Goal: Transaction & Acquisition: Purchase product/service

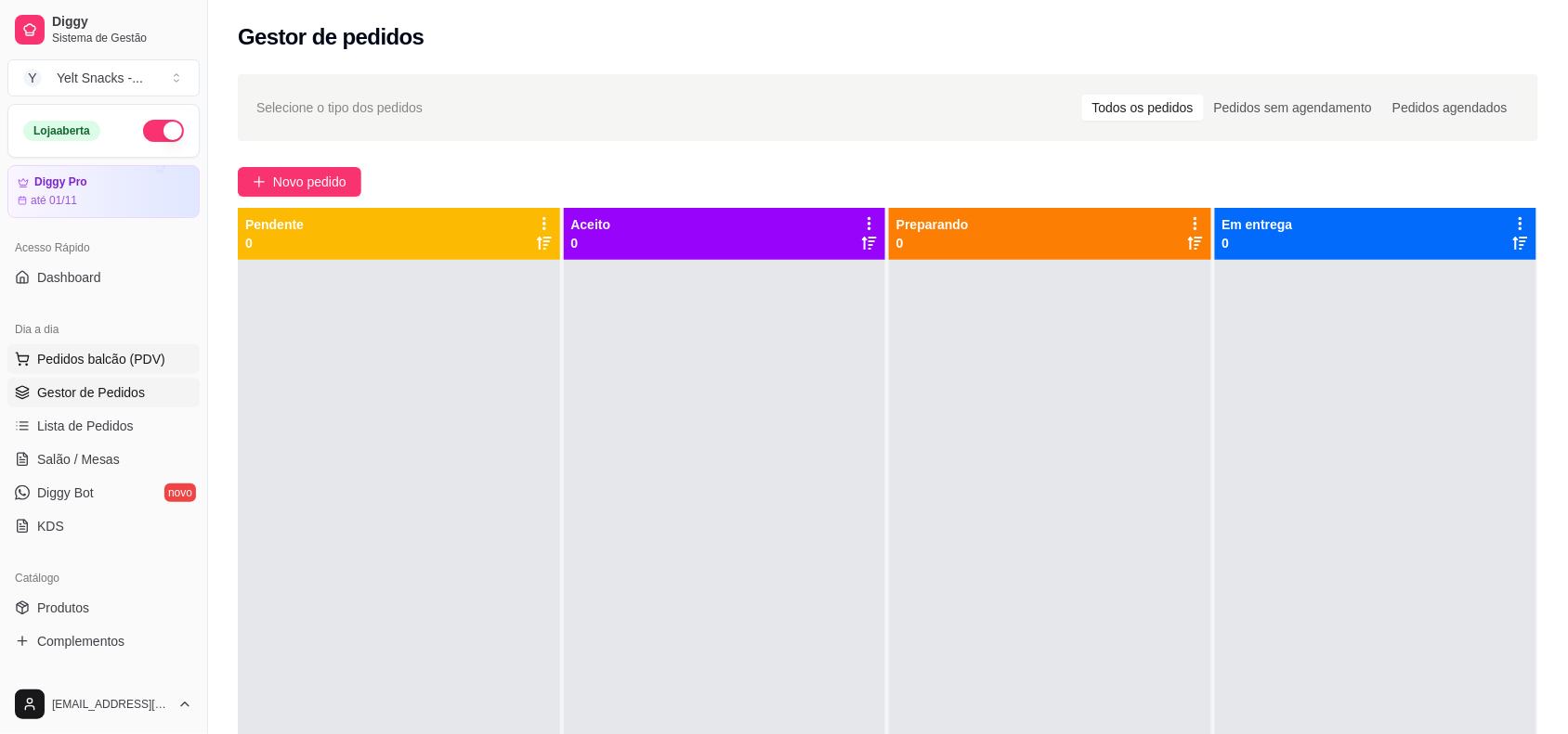
click at [91, 365] on span "Pedidos balcão (PDV)" at bounding box center [102, 359] width 128 height 19
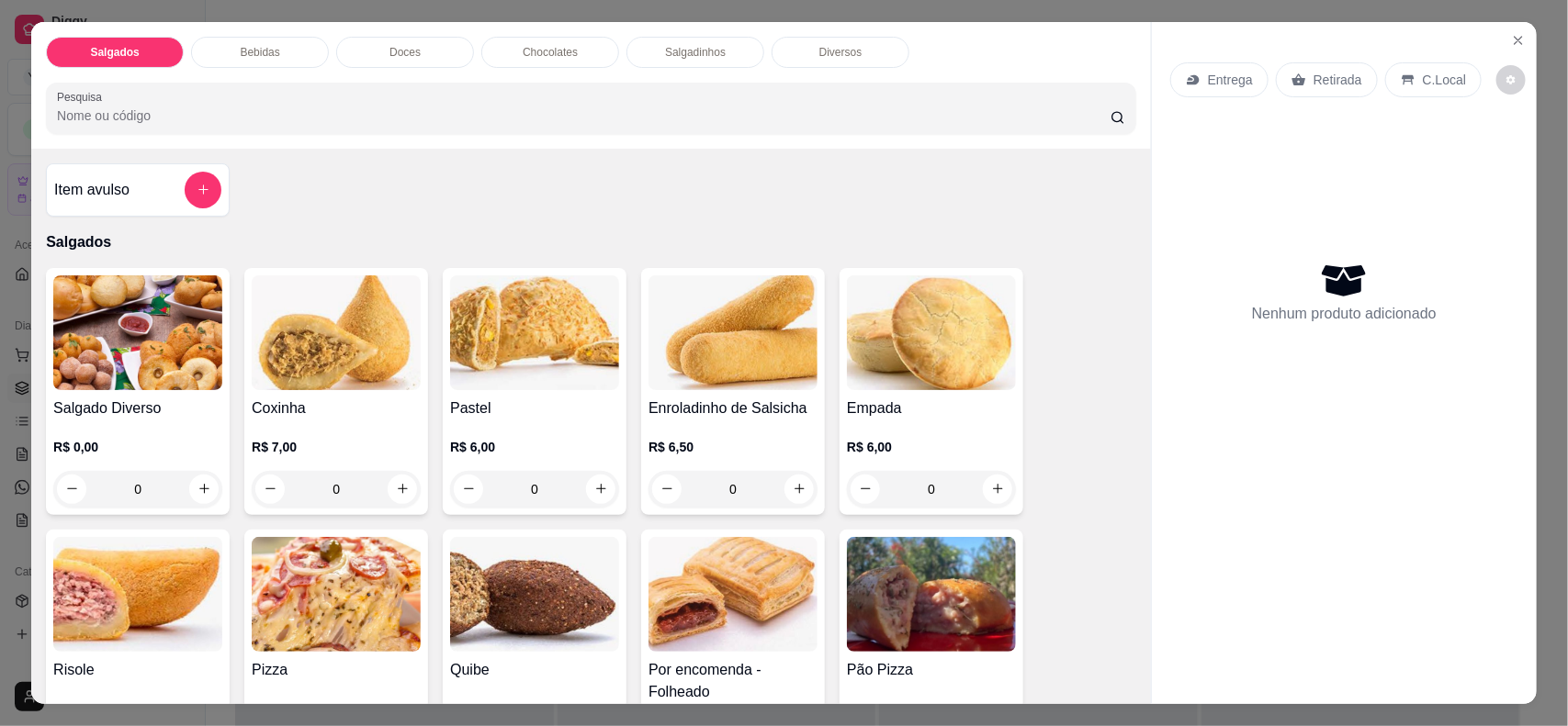
click at [1396, 93] on div "C.Local" at bounding box center [1433, 80] width 96 height 35
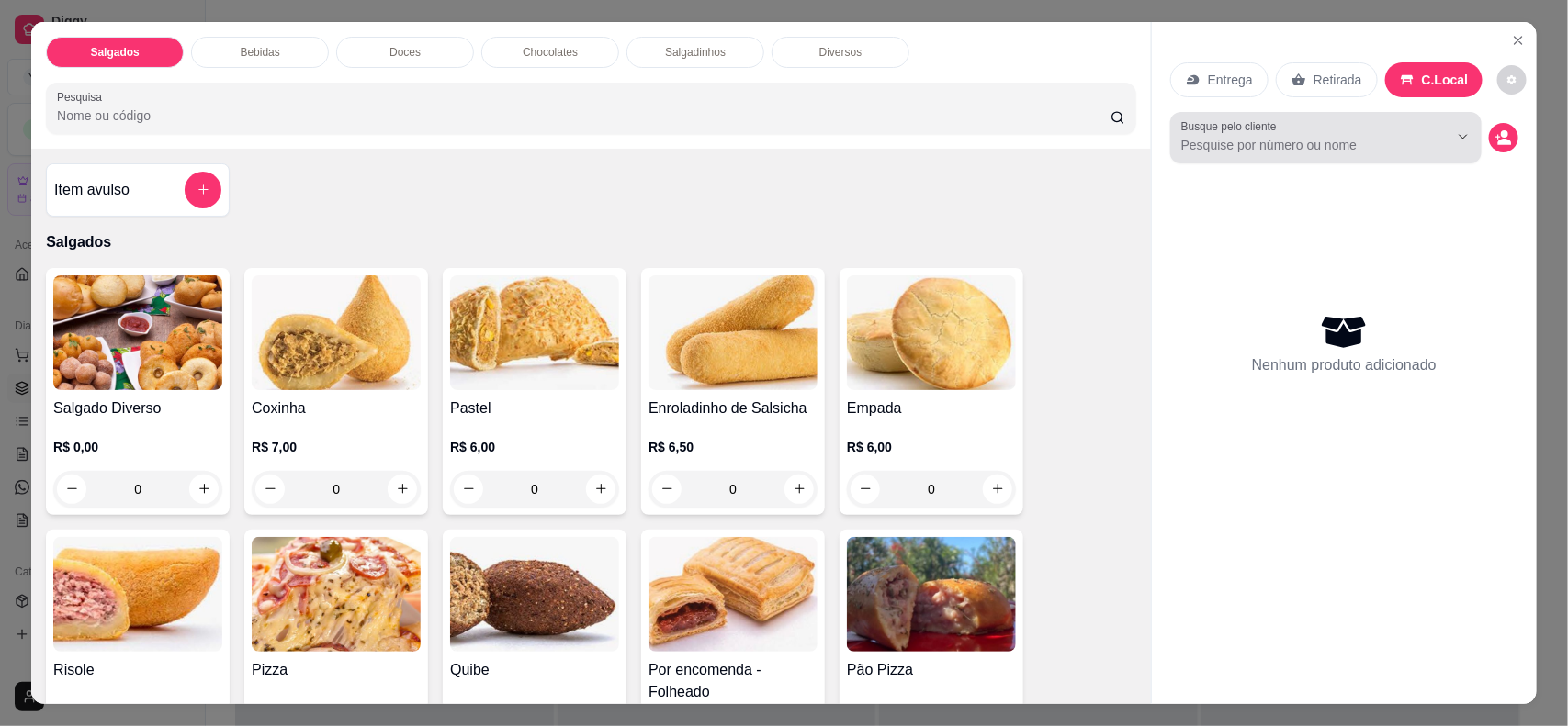
click at [1204, 145] on input "Busque pelo cliente" at bounding box center [1300, 144] width 238 height 19
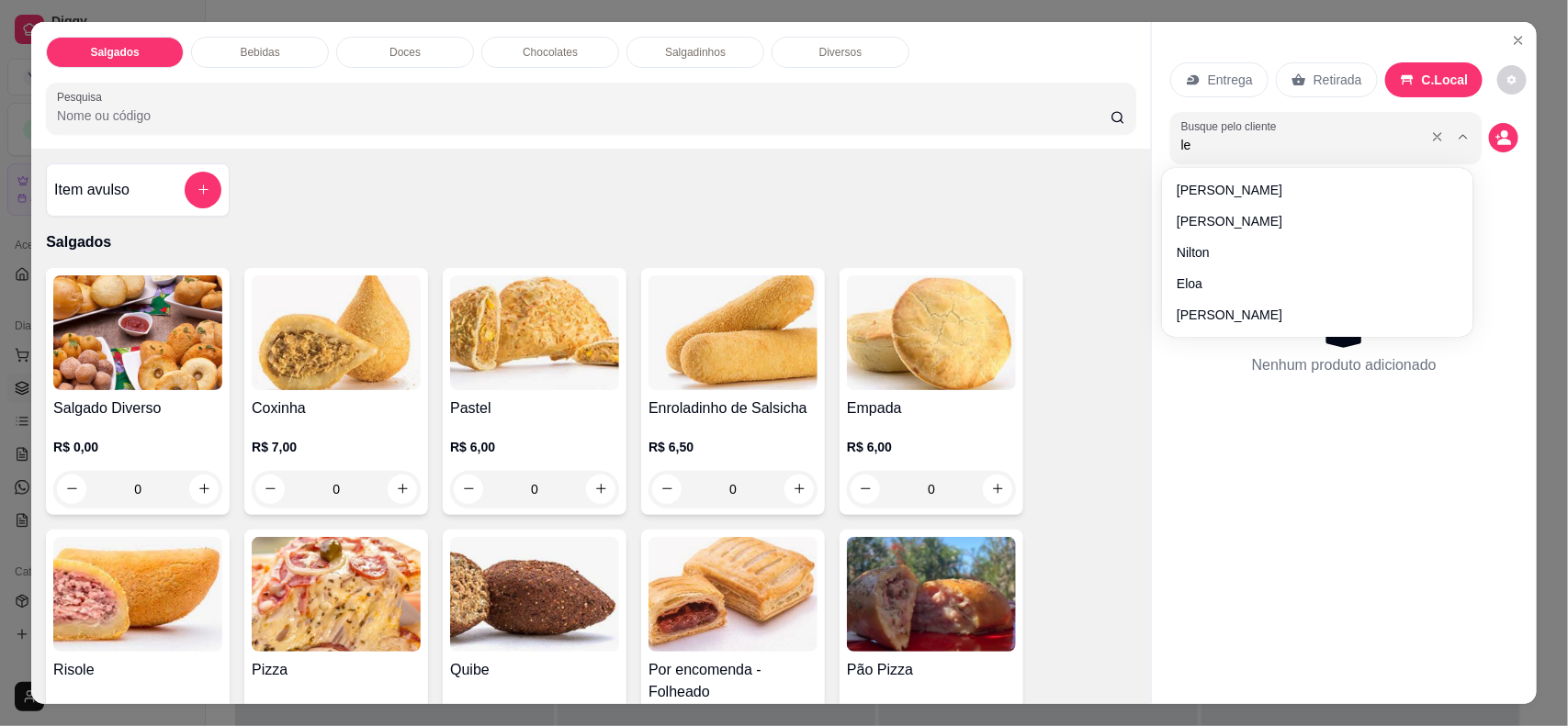
type input "let"
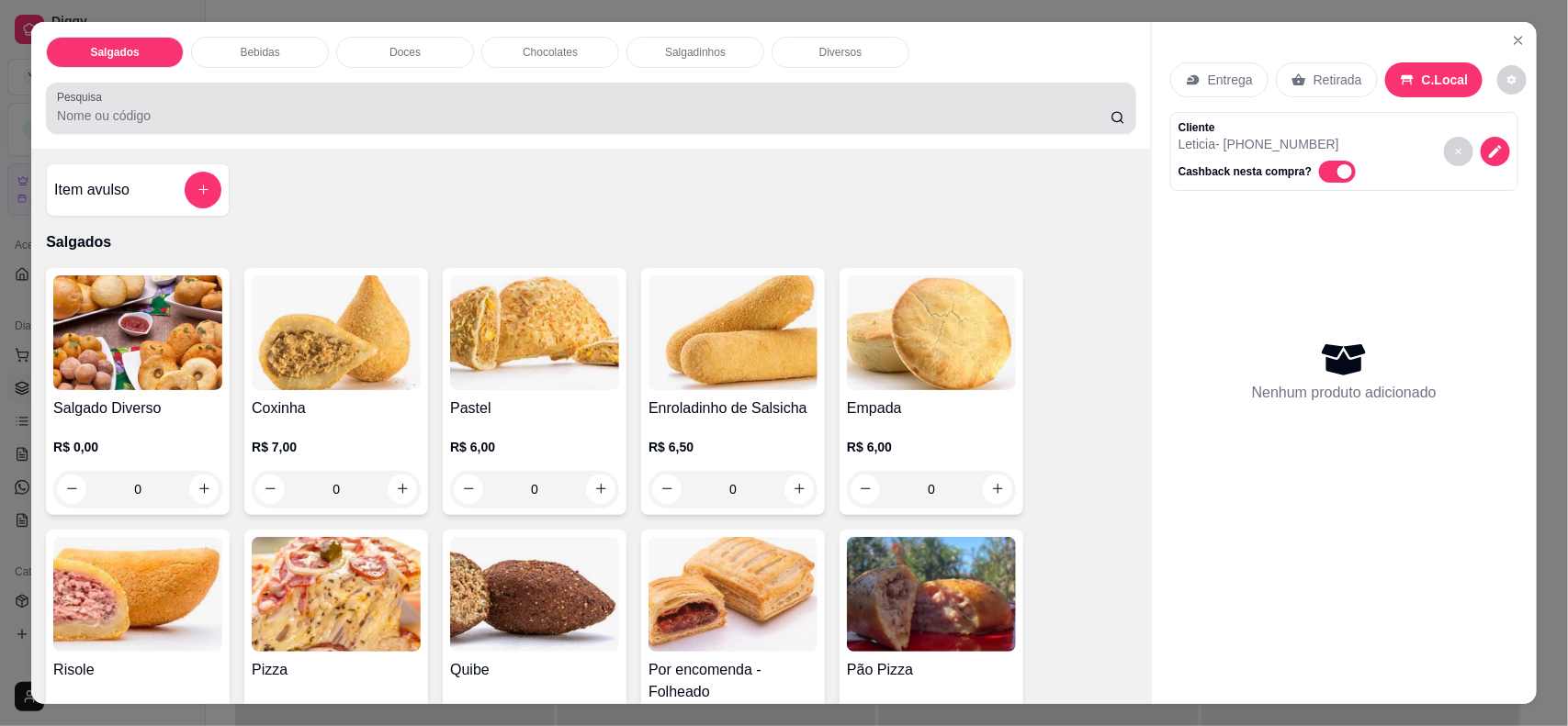
click at [960, 120] on input "Pesquisa" at bounding box center [583, 115] width 1053 height 19
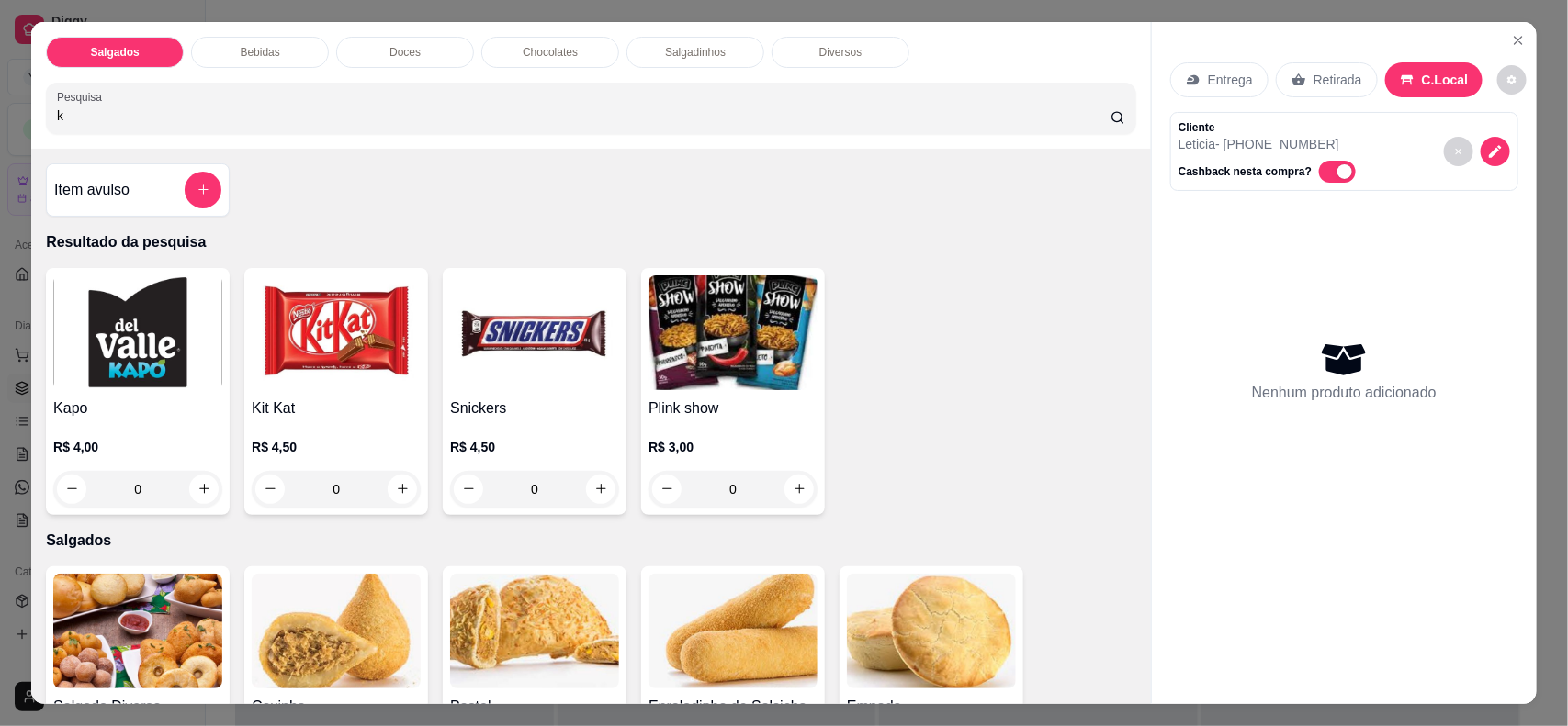
type input "k"
click at [924, 116] on input "k" at bounding box center [583, 115] width 1053 height 19
click at [325, 351] on img at bounding box center [335, 333] width 169 height 115
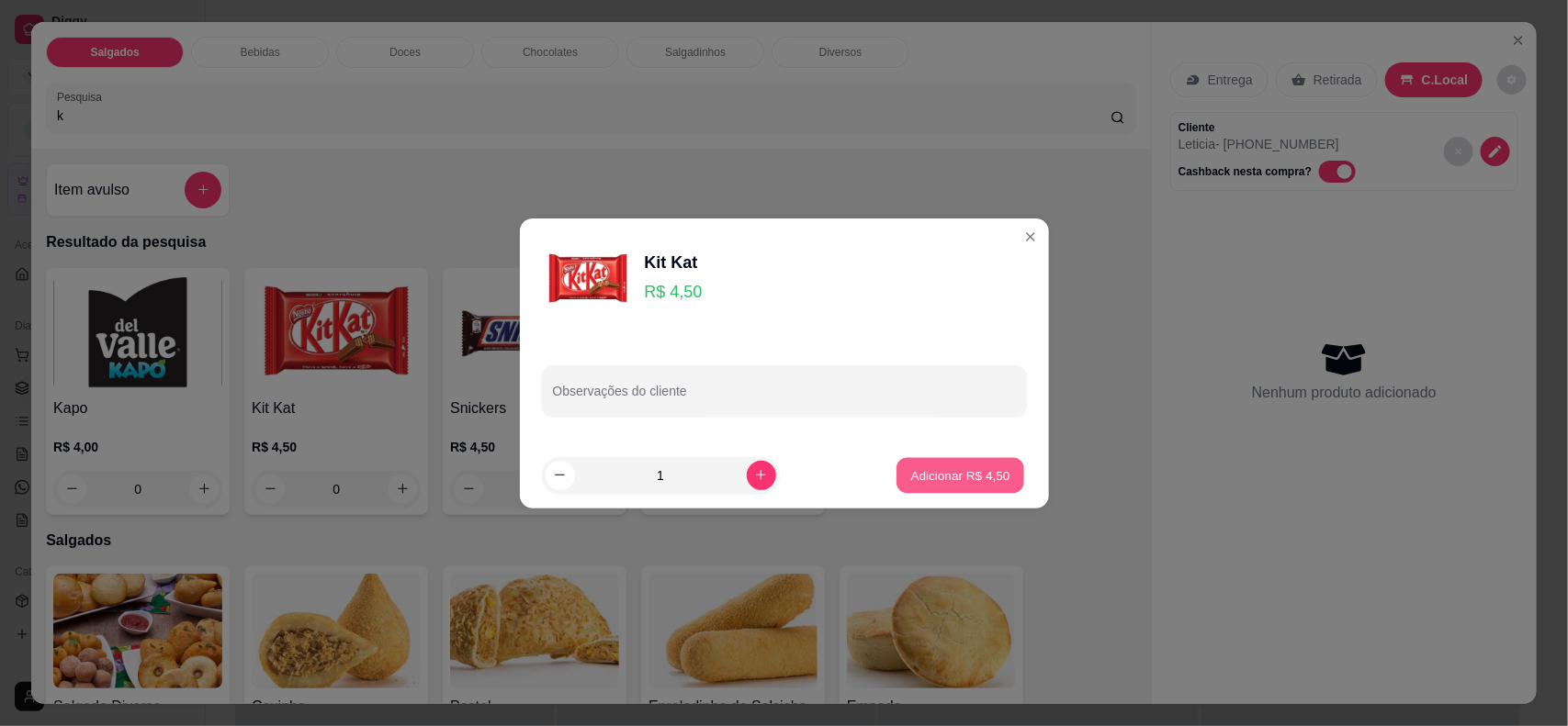
click at [989, 460] on button "Adicionar R$ 4,50" at bounding box center [960, 475] width 128 height 36
type input "1"
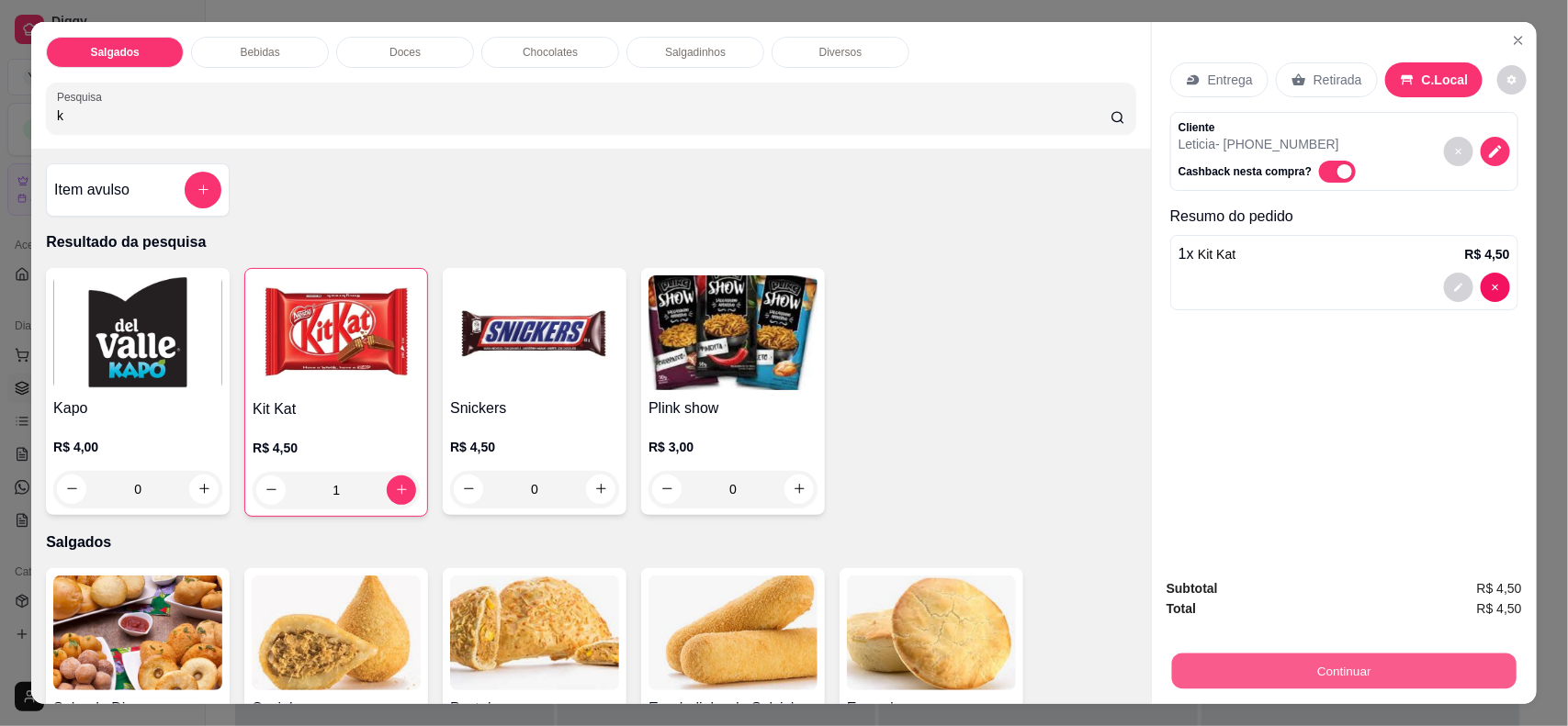
click at [1240, 666] on button "Continuar" at bounding box center [1343, 671] width 344 height 36
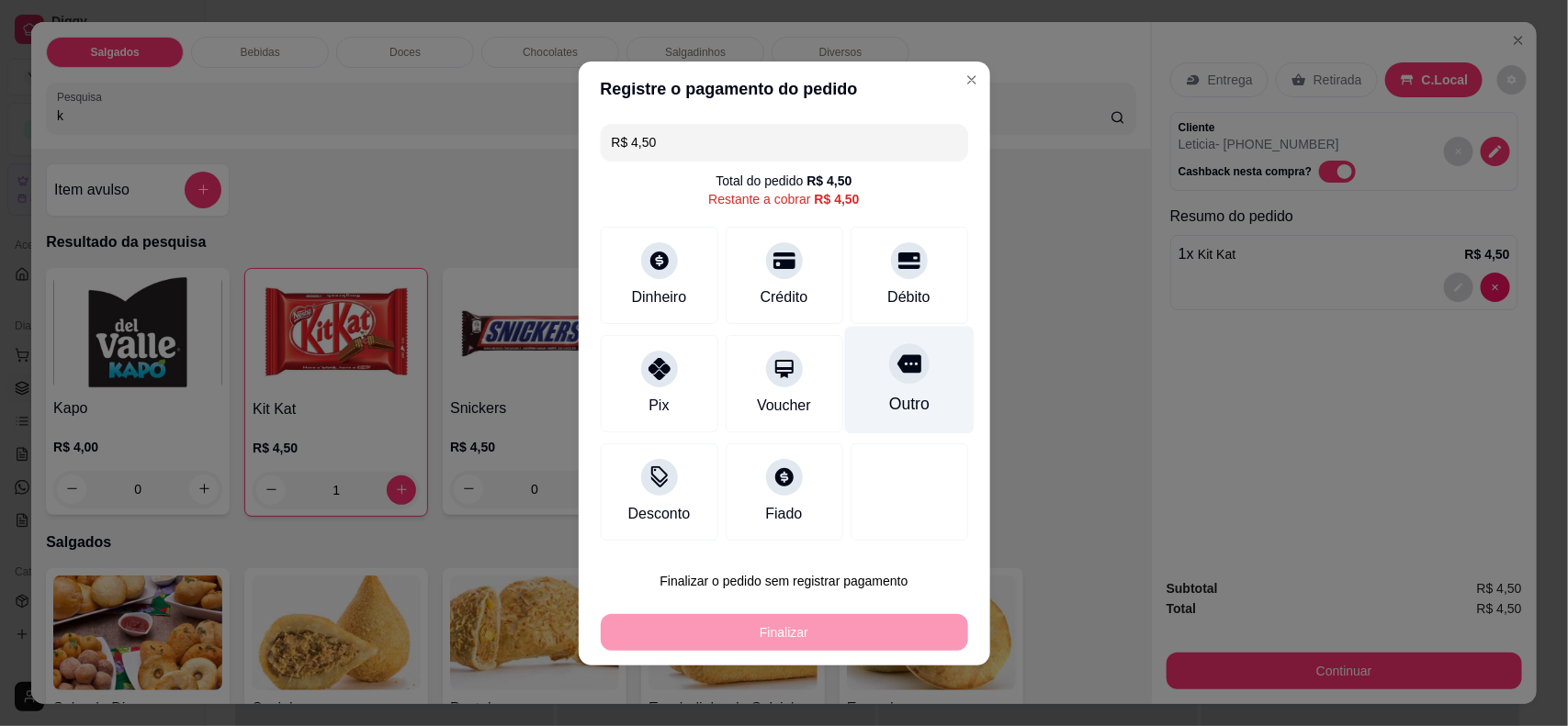
click at [944, 379] on div "Outro" at bounding box center [908, 380] width 130 height 107
type input "R$ 0,00"
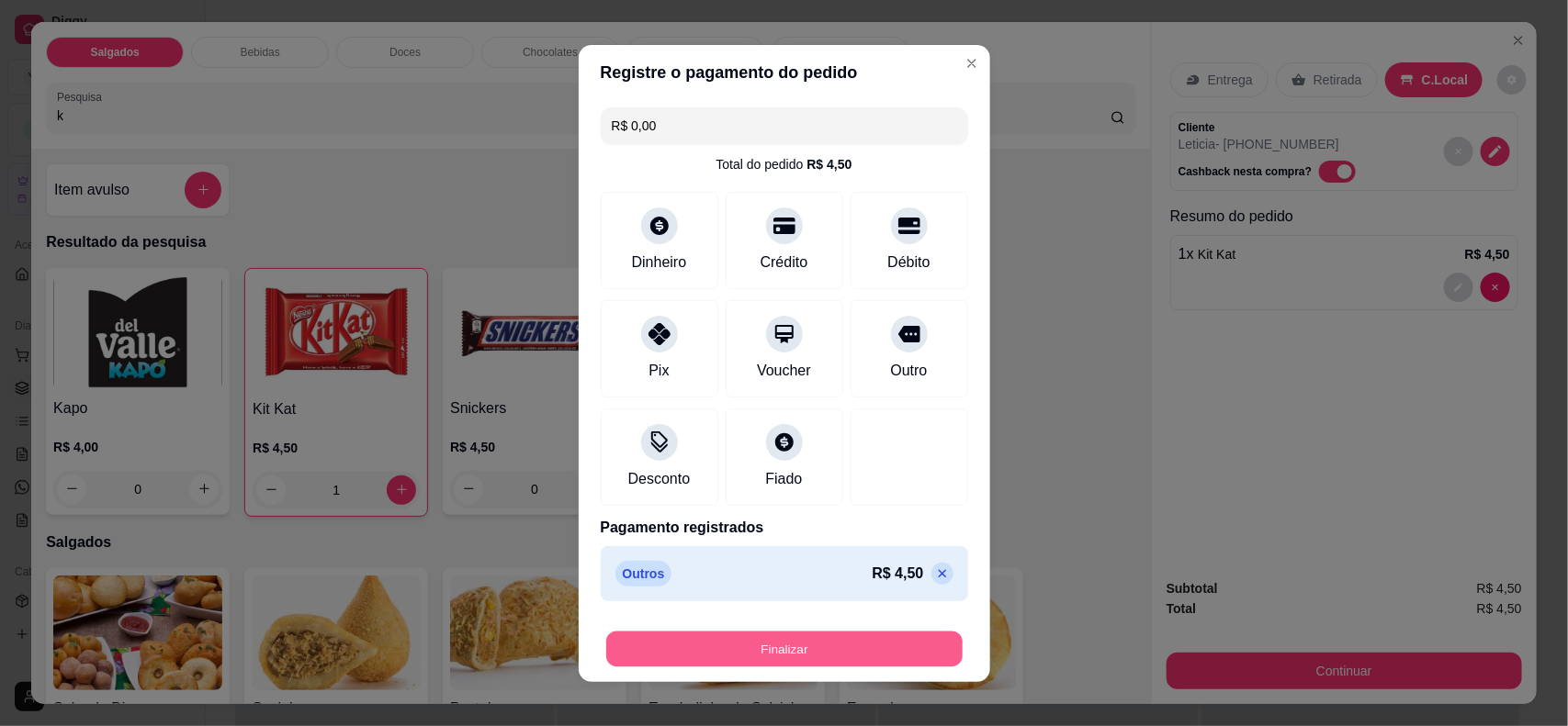
click at [874, 644] on button "Finalizar" at bounding box center [784, 648] width 357 height 36
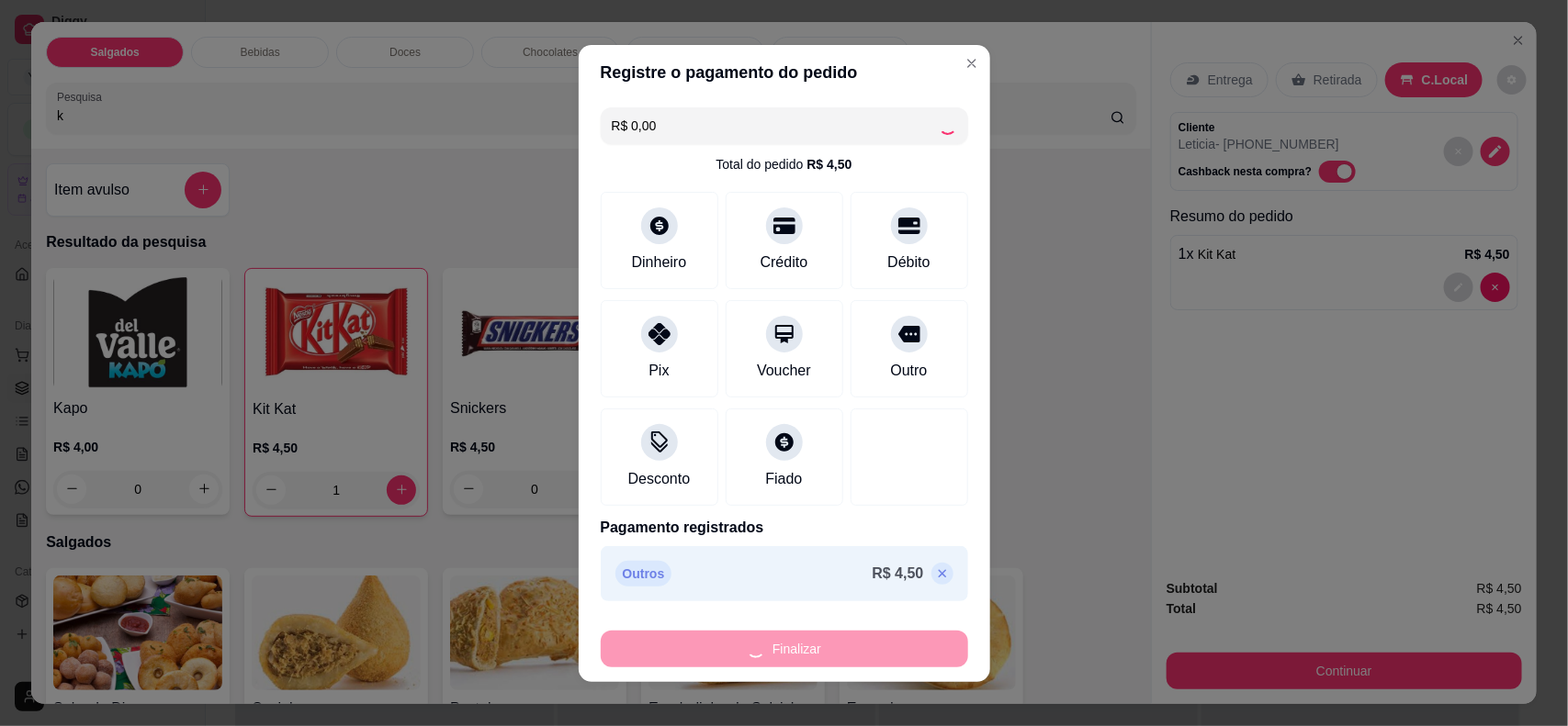
type input "0"
type input "-R$ 4,50"
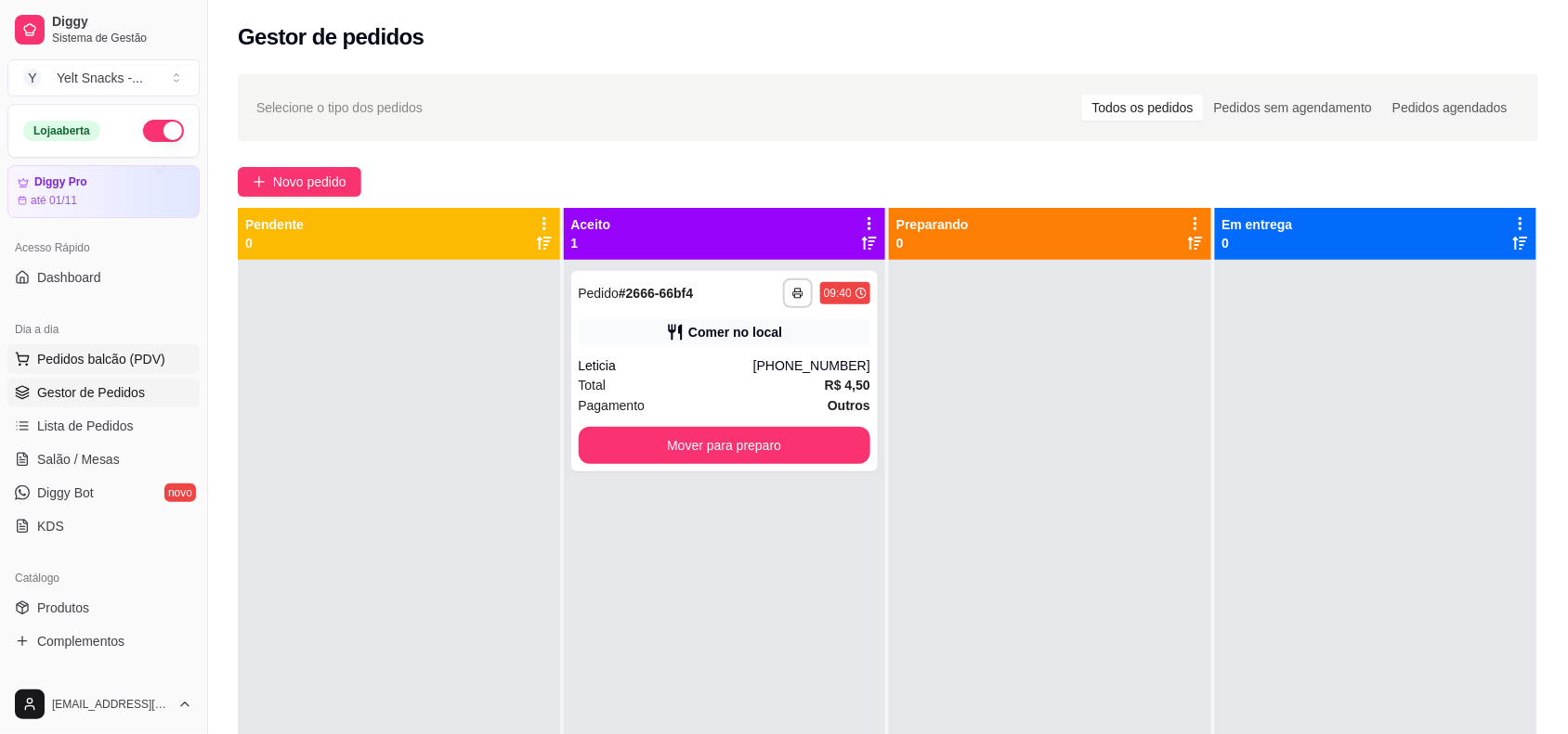
click at [56, 346] on button "Pedidos balcão (PDV)" at bounding box center [103, 360] width 192 height 30
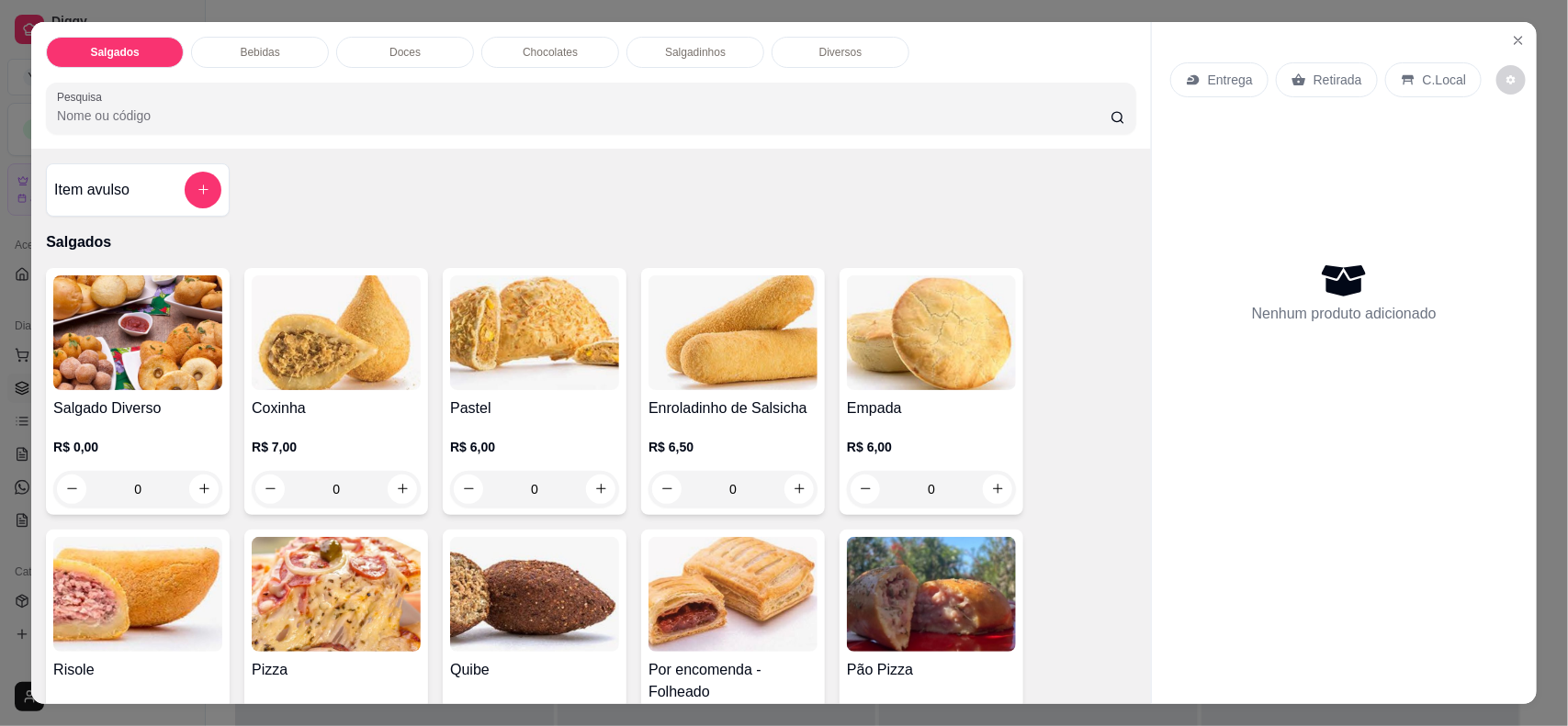
click at [1401, 76] on icon at bounding box center [1407, 79] width 12 height 10
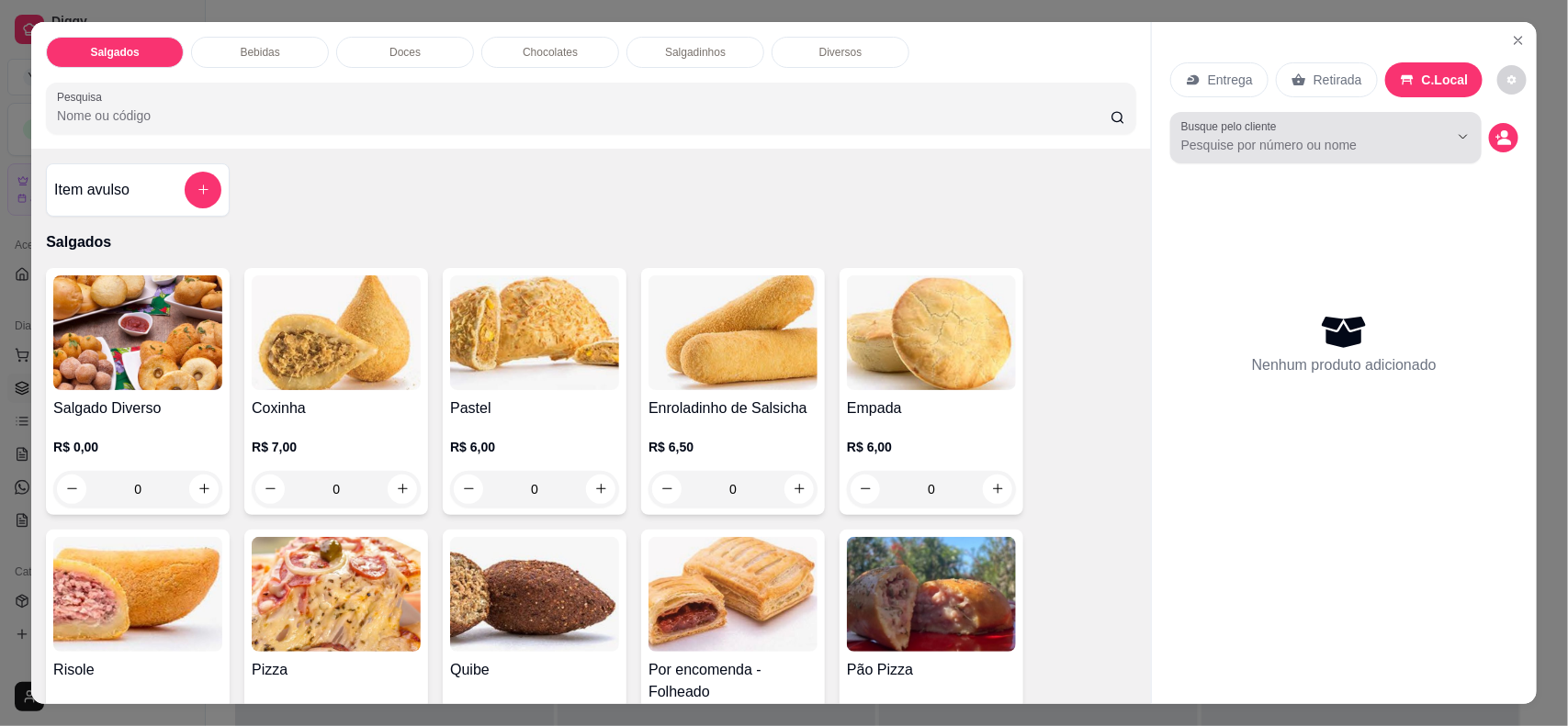
click at [1246, 132] on label "Busque pelo cliente" at bounding box center [1232, 127] width 102 height 16
click at [1246, 135] on input "Busque pelo cliente" at bounding box center [1300, 144] width 238 height 19
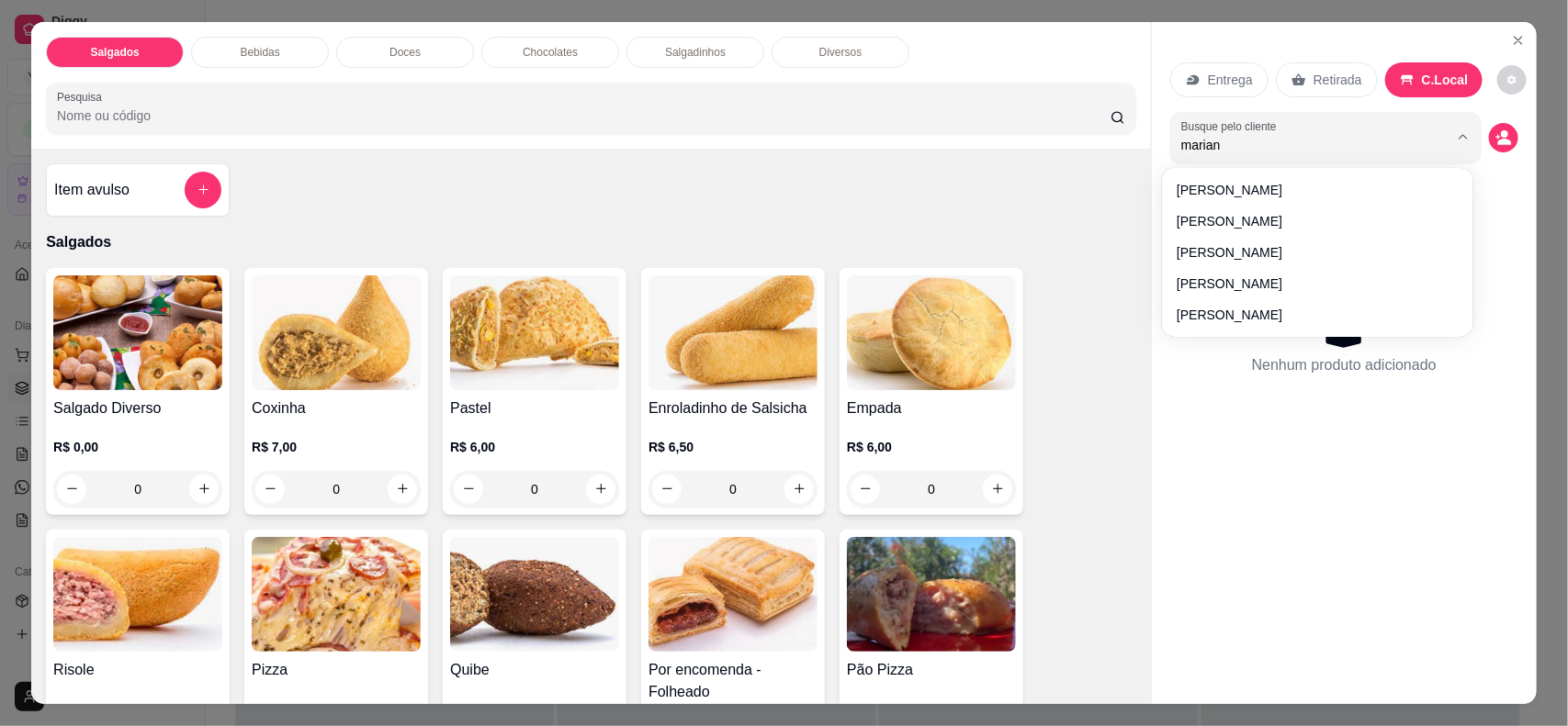
type input "mariana"
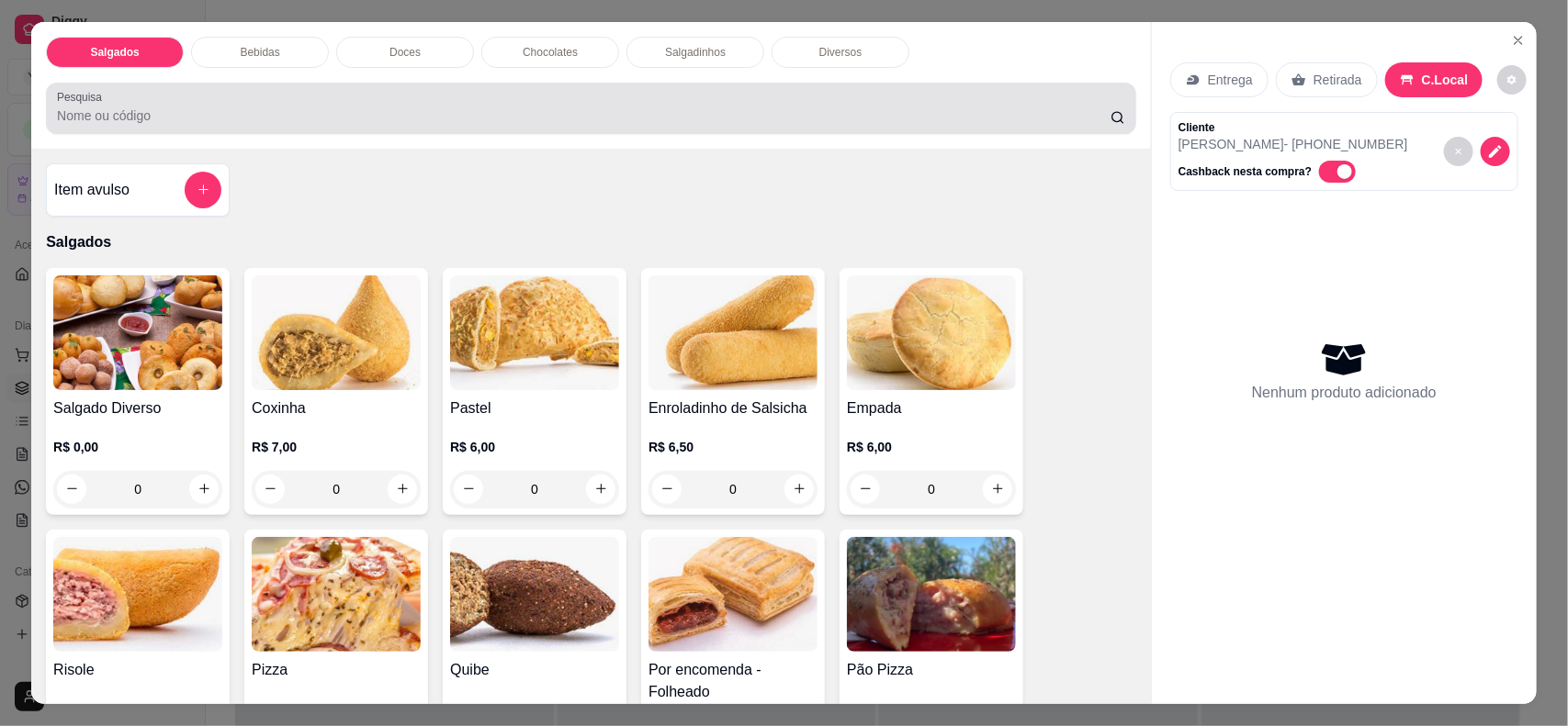
click at [891, 106] on input "Pesquisa" at bounding box center [583, 115] width 1053 height 19
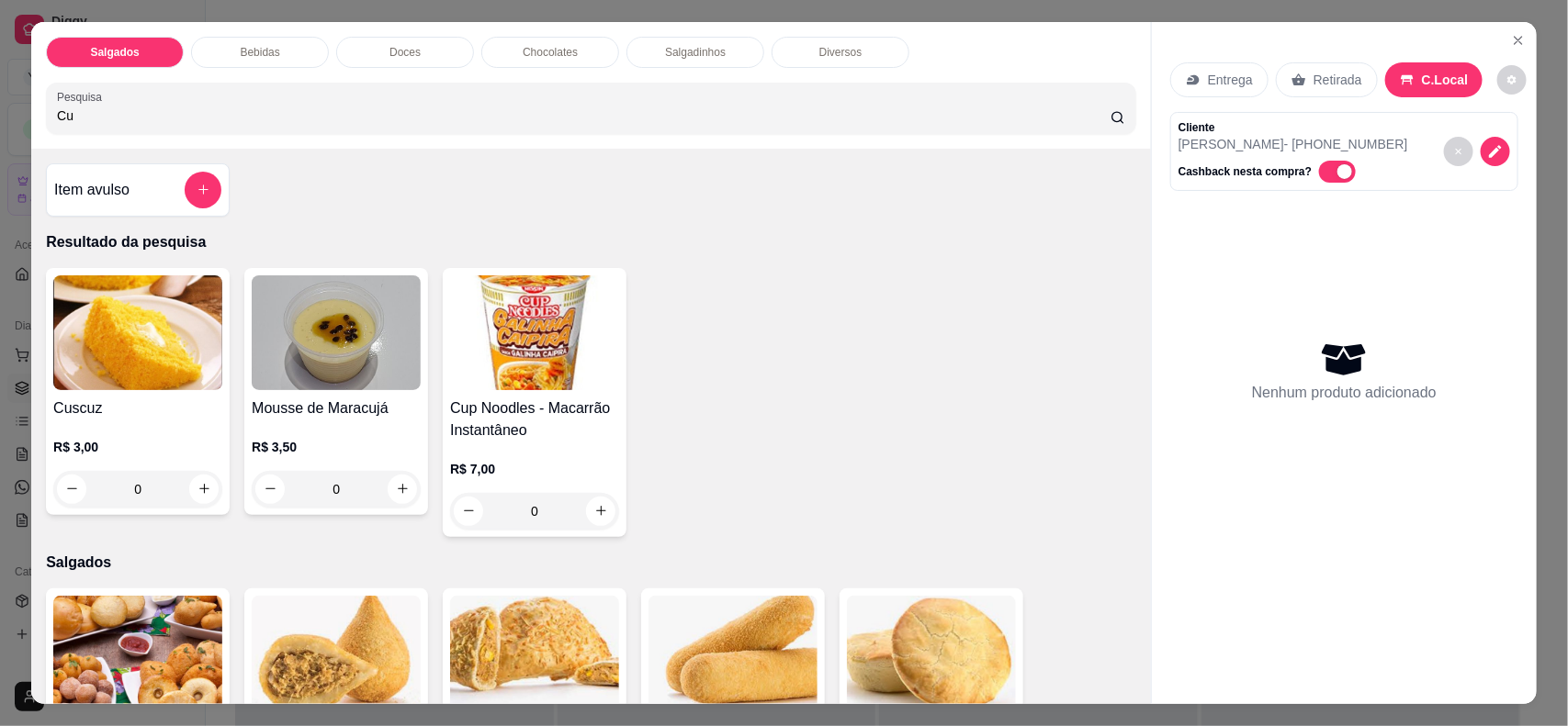
type input "Cu"
click at [98, 396] on div "Cuscuz R$ 3,00 0" at bounding box center [137, 391] width 183 height 247
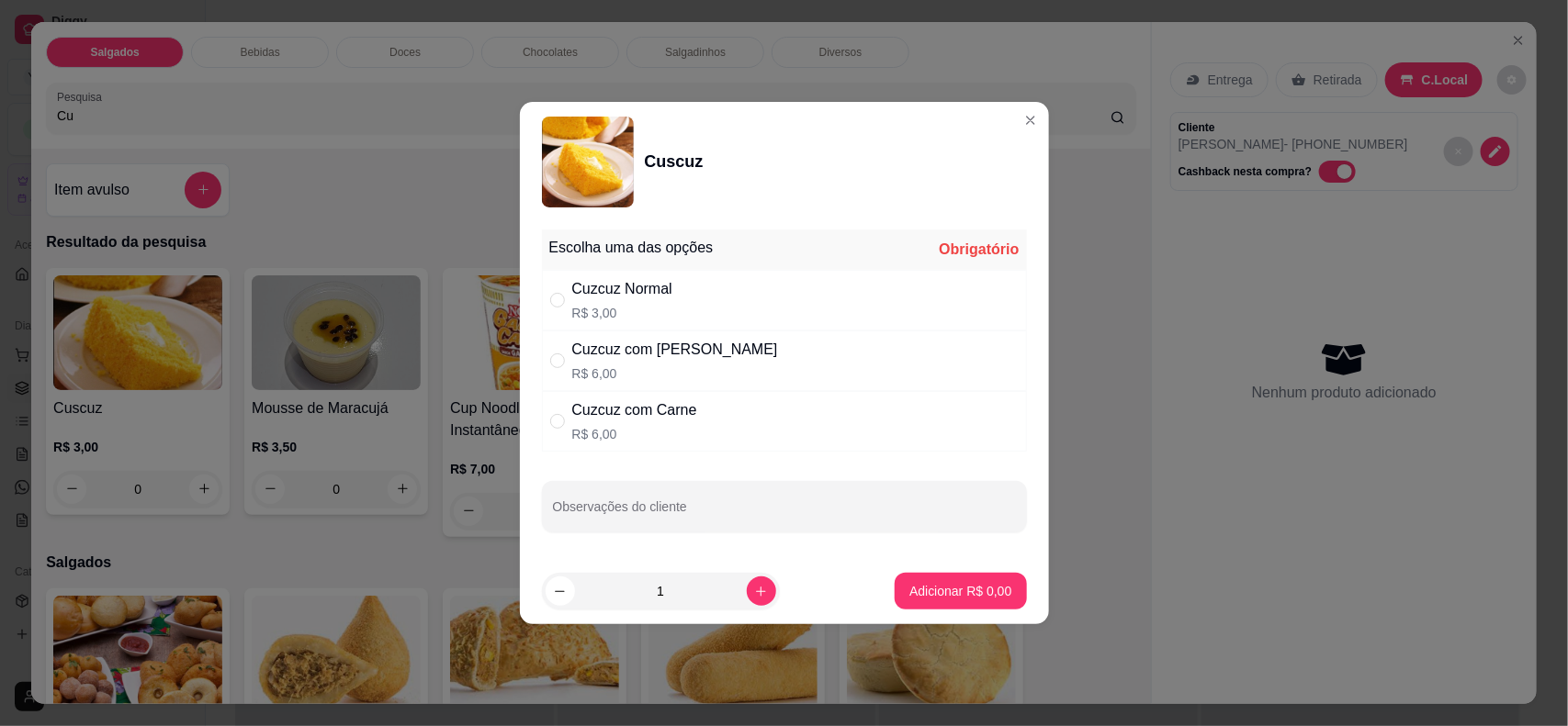
click at [711, 304] on div "Cuzcuz Normal R$ 3,00" at bounding box center [784, 300] width 485 height 60
radio input "true"
click at [915, 593] on p "Adicionar R$ 3,00" at bounding box center [960, 591] width 102 height 19
type input "1"
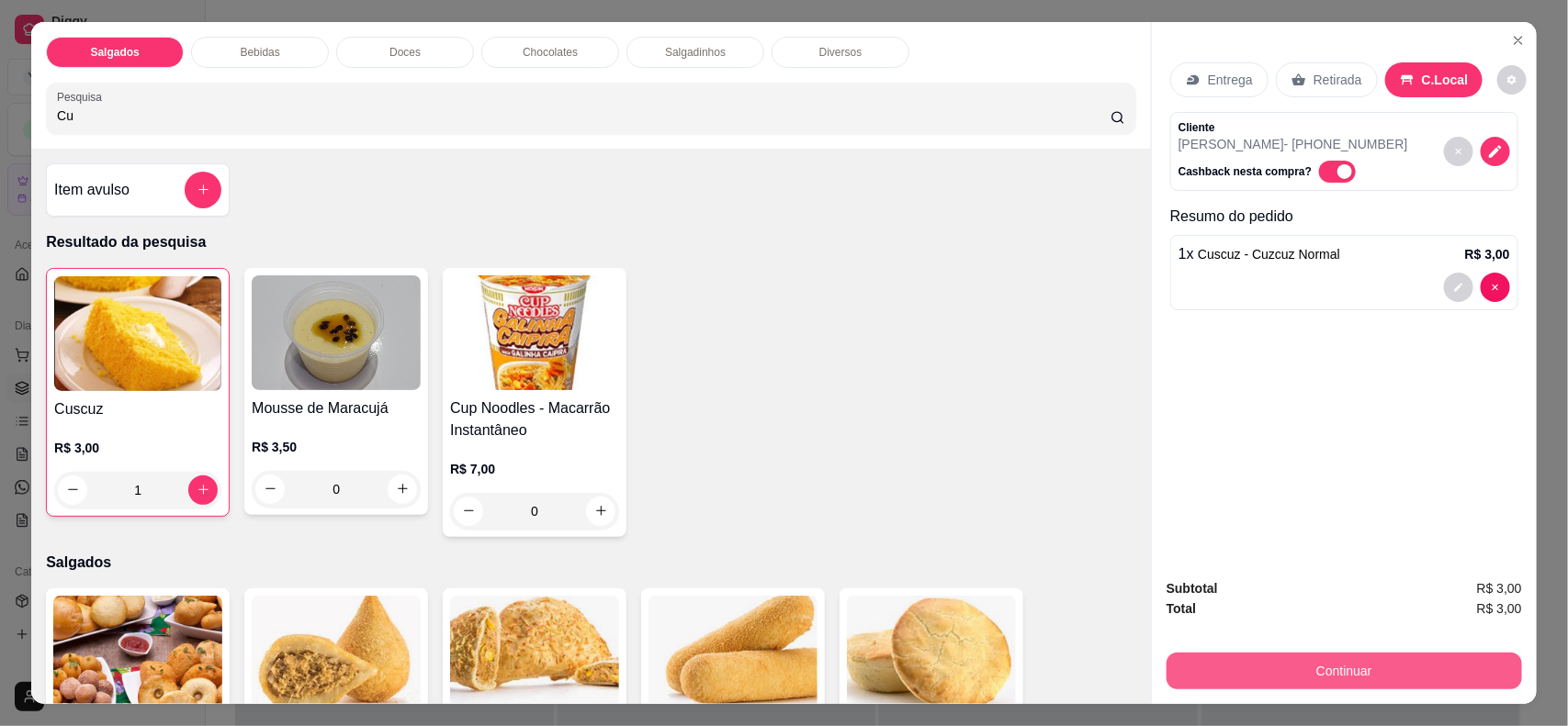
click at [1288, 685] on button "Continuar" at bounding box center [1344, 671] width 356 height 37
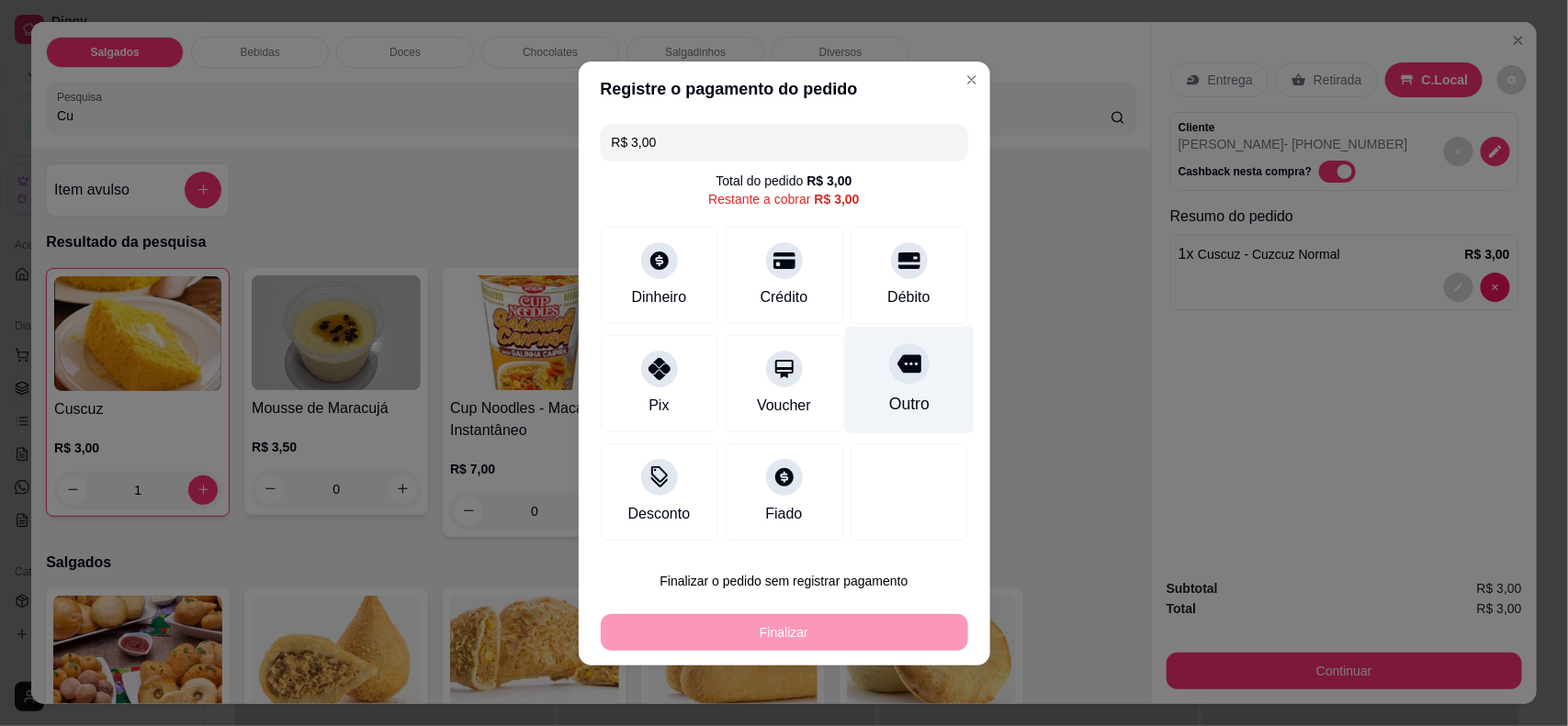
click at [863, 401] on div "Outro" at bounding box center [908, 380] width 130 height 107
type input "R$ 0,00"
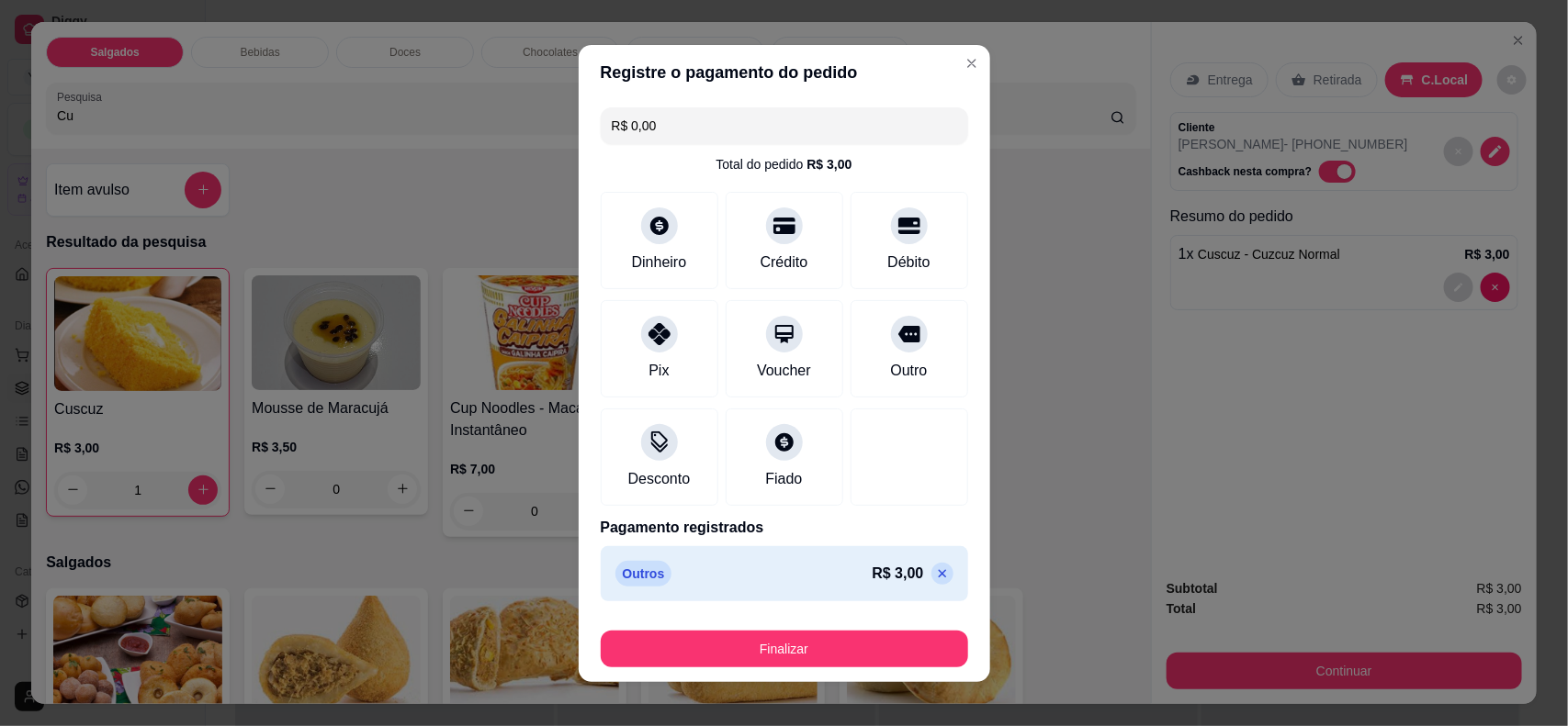
click at [875, 622] on footer "Finalizar" at bounding box center [784, 645] width 411 height 73
click at [875, 627] on div "Finalizar" at bounding box center [784, 645] width 367 height 44
click at [877, 634] on button "Finalizar" at bounding box center [784, 649] width 367 height 37
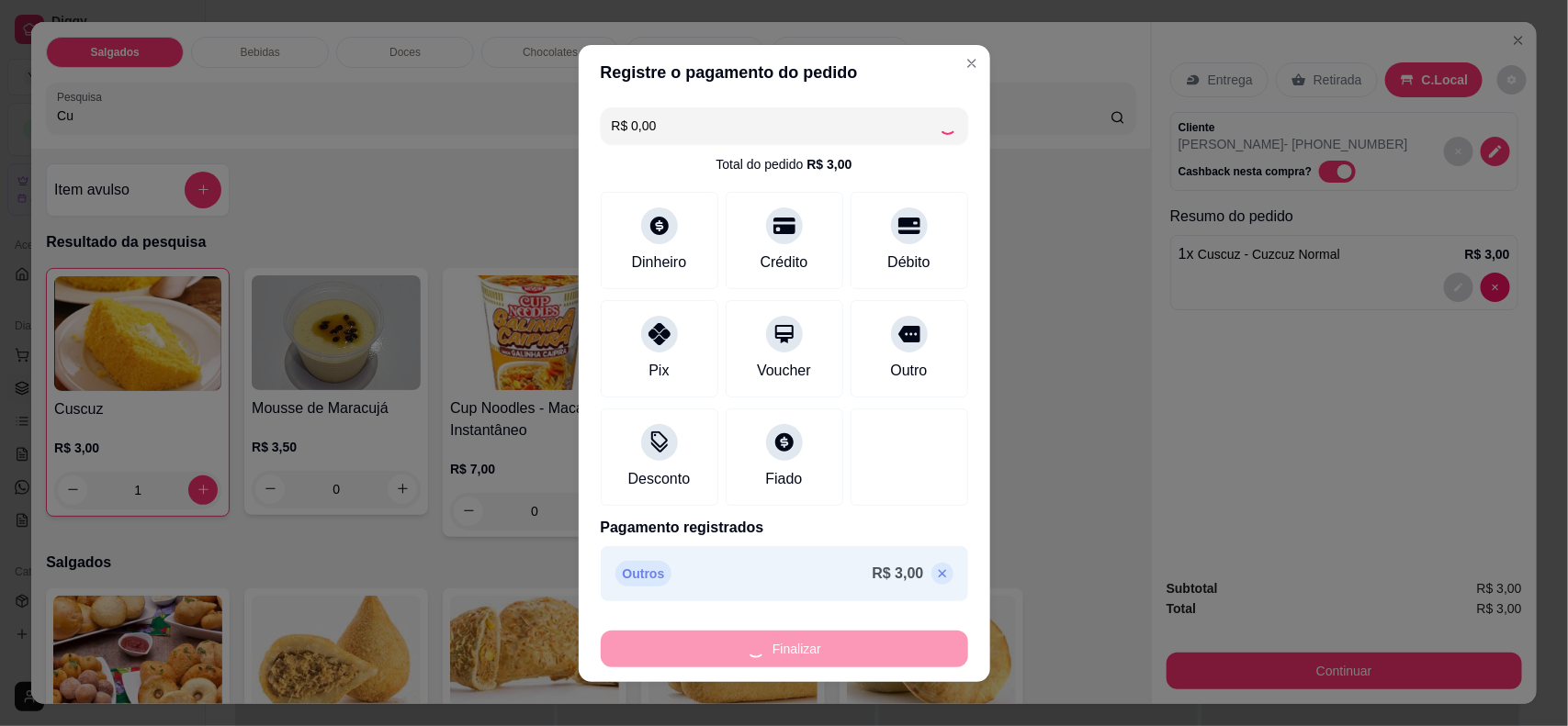
type input "0"
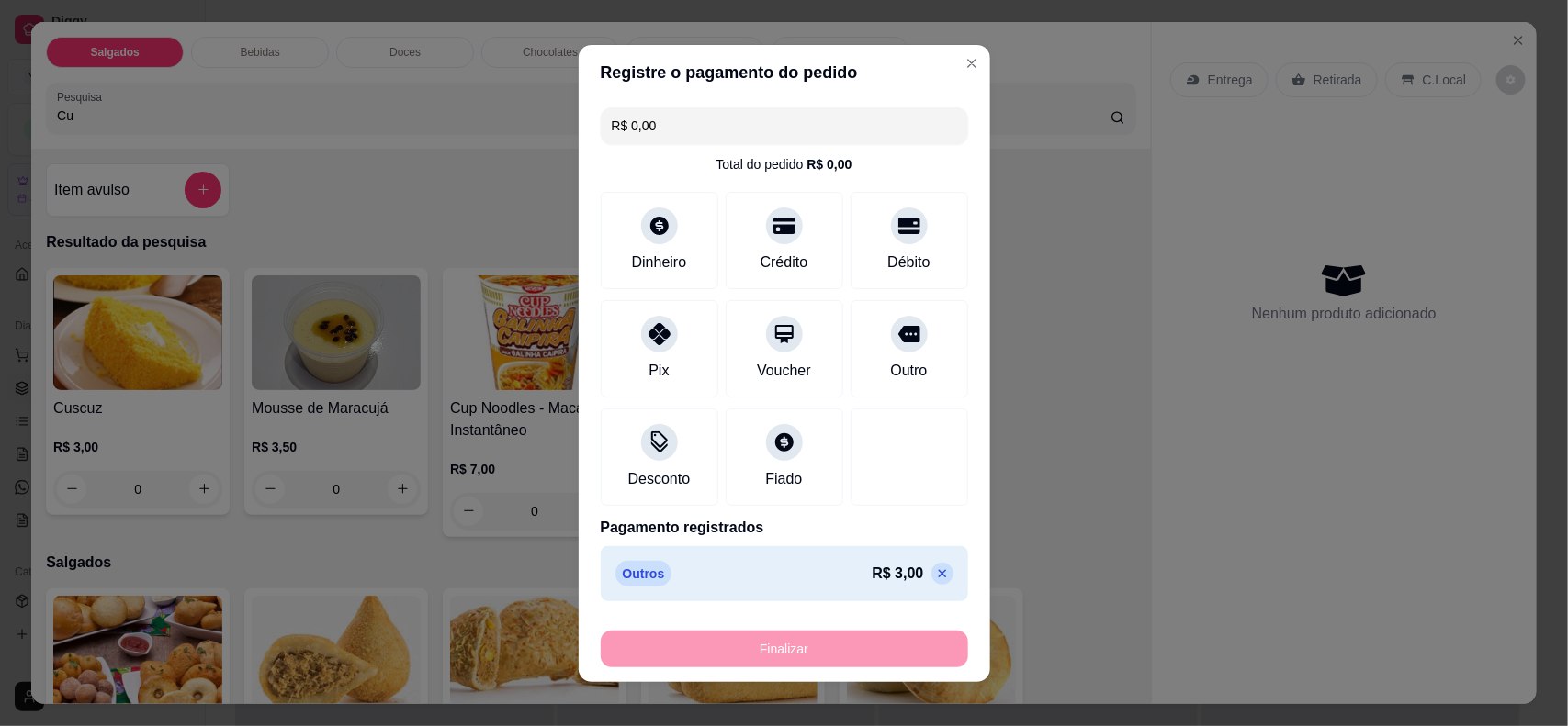
type input "-R$ 3,00"
